Goal: Information Seeking & Learning: Learn about a topic

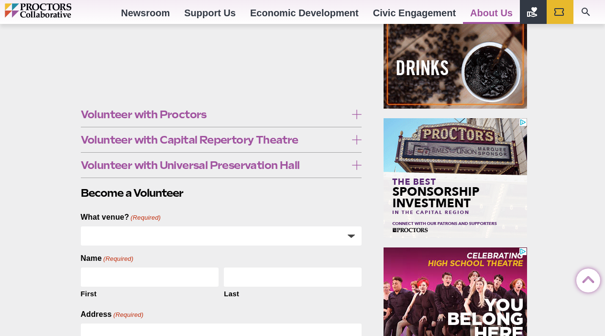
scroll to position [387, 0]
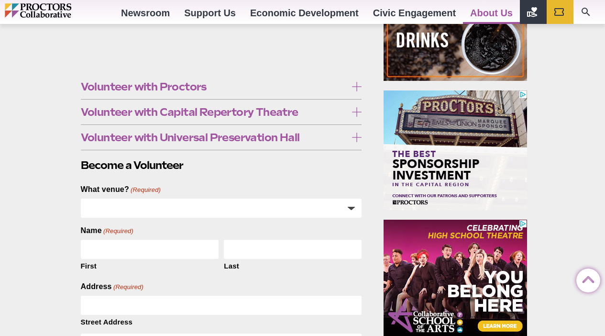
click at [166, 81] on span "Volunteer with Proctors" at bounding box center [214, 86] width 266 height 11
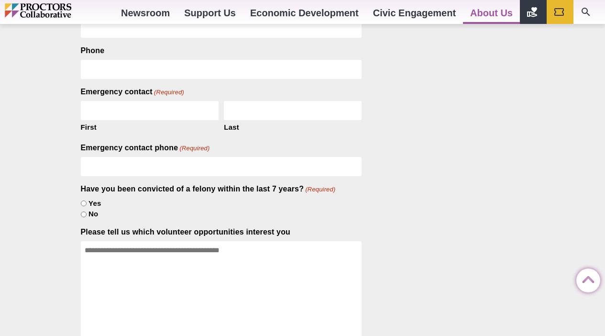
scroll to position [835, 0]
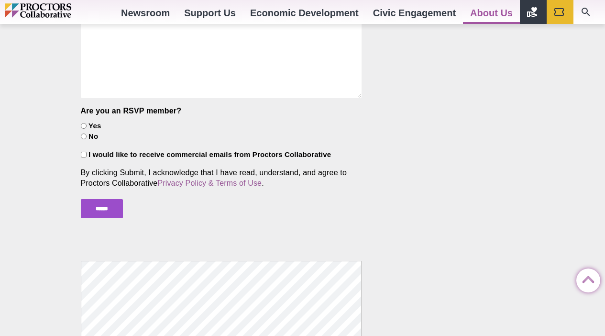
scroll to position [1275, 0]
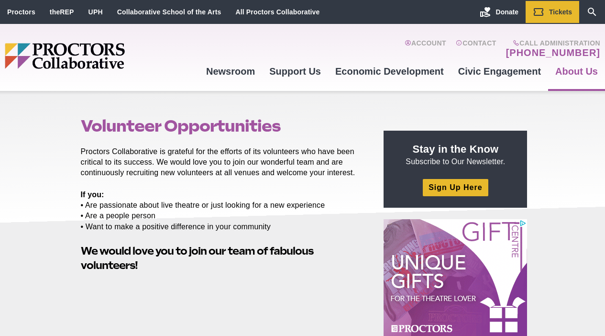
scroll to position [0, 0]
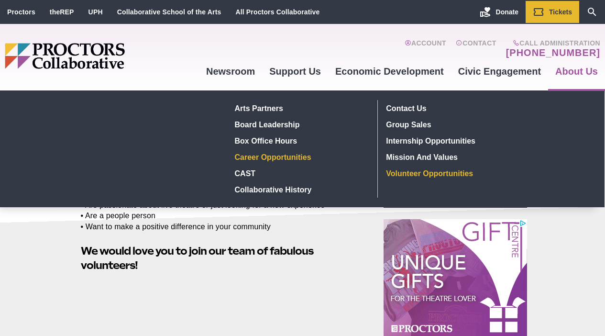
click at [295, 154] on link "Career Opportunities" at bounding box center [300, 157] width 139 height 16
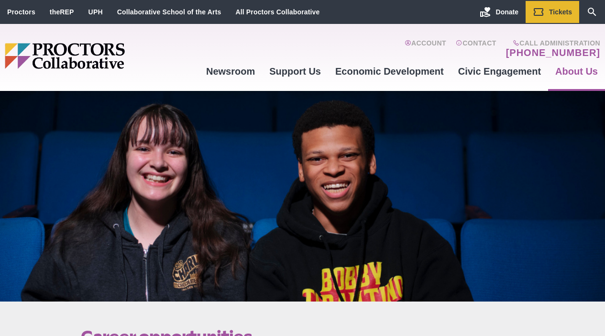
click at [92, 47] on img "Main site navigation and header" at bounding box center [102, 56] width 194 height 26
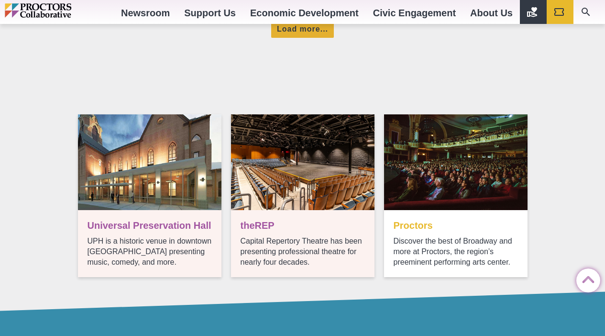
scroll to position [899, 0]
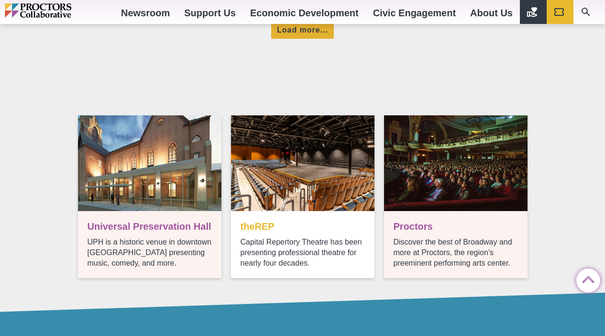
click at [296, 239] on link "Visit theREP" at bounding box center [302, 196] width 143 height 163
